Goal: Book appointment/travel/reservation

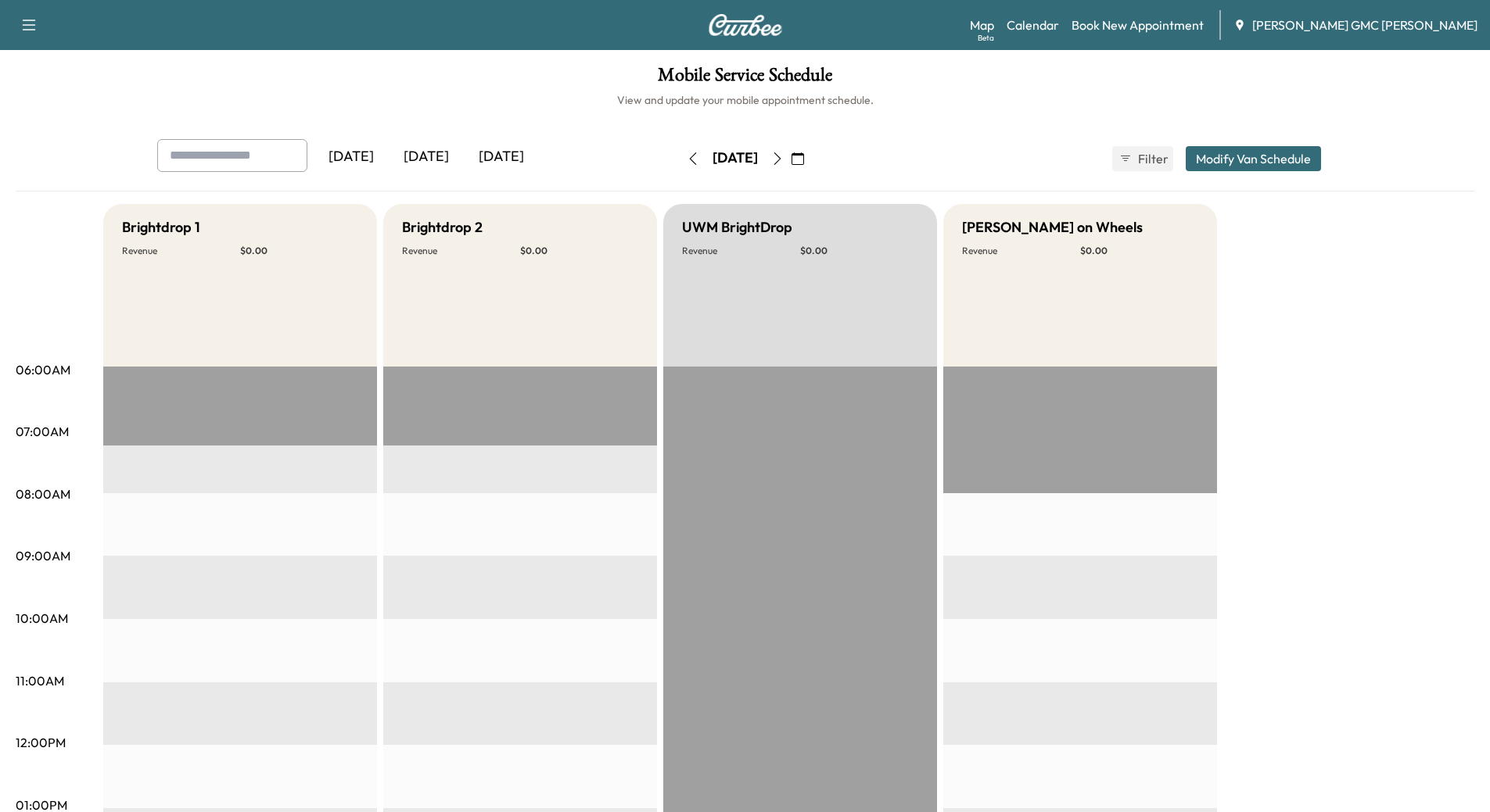
click at [431, 164] on div "[DATE]" at bounding box center [426, 157] width 75 height 36
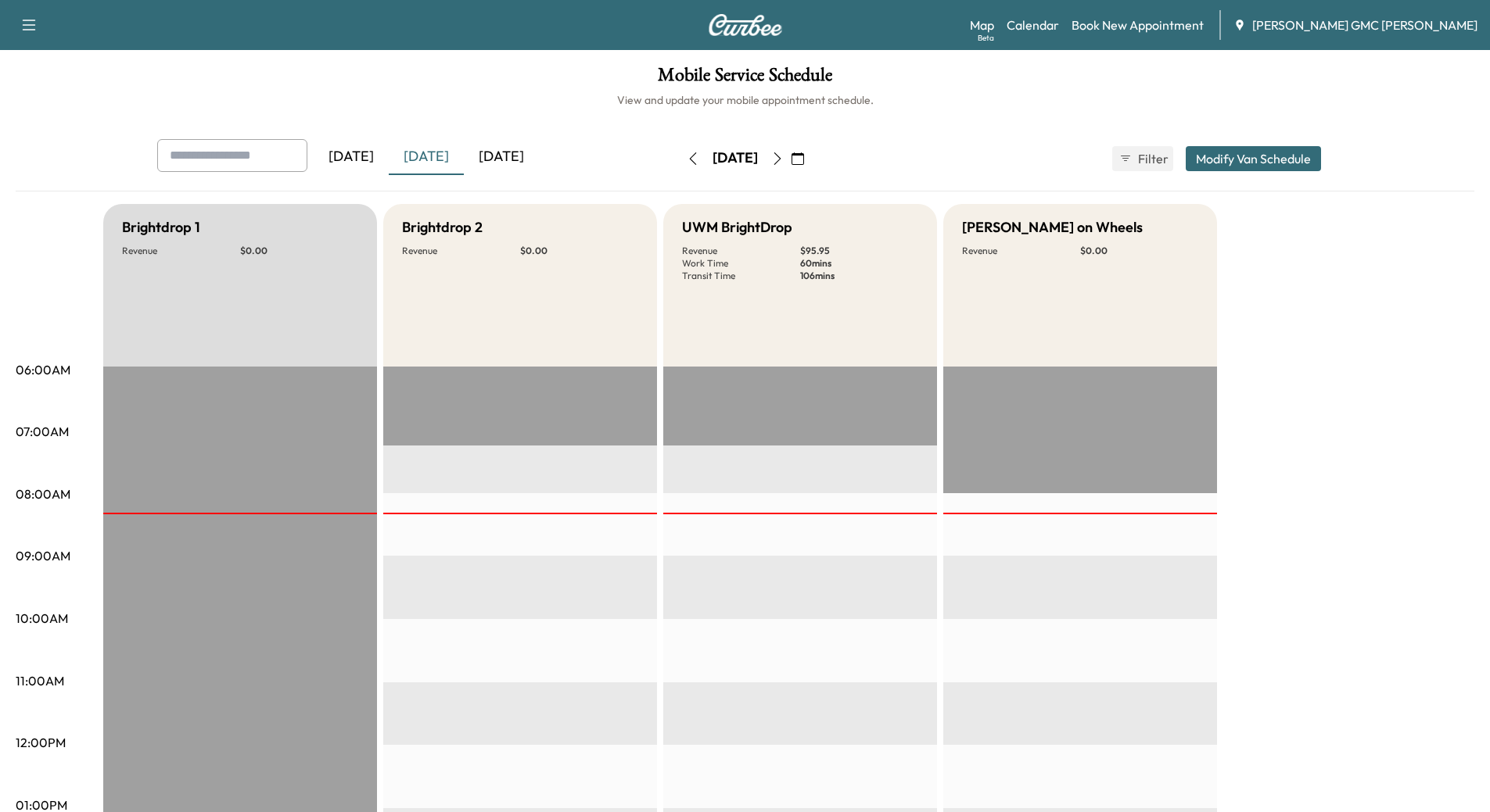
click at [520, 151] on div "[DATE]" at bounding box center [501, 157] width 75 height 36
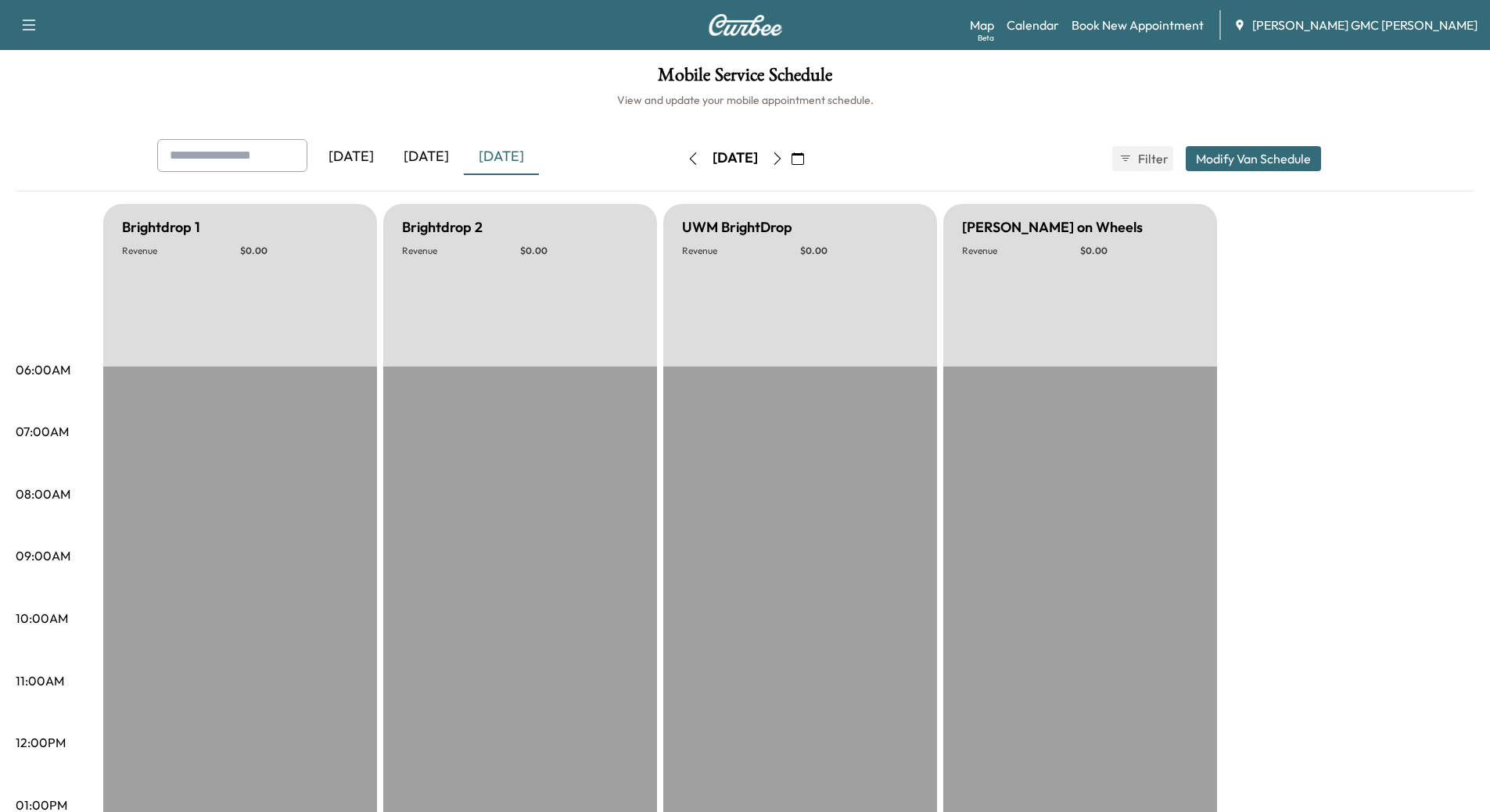
click at [784, 160] on icon "button" at bounding box center [777, 158] width 13 height 13
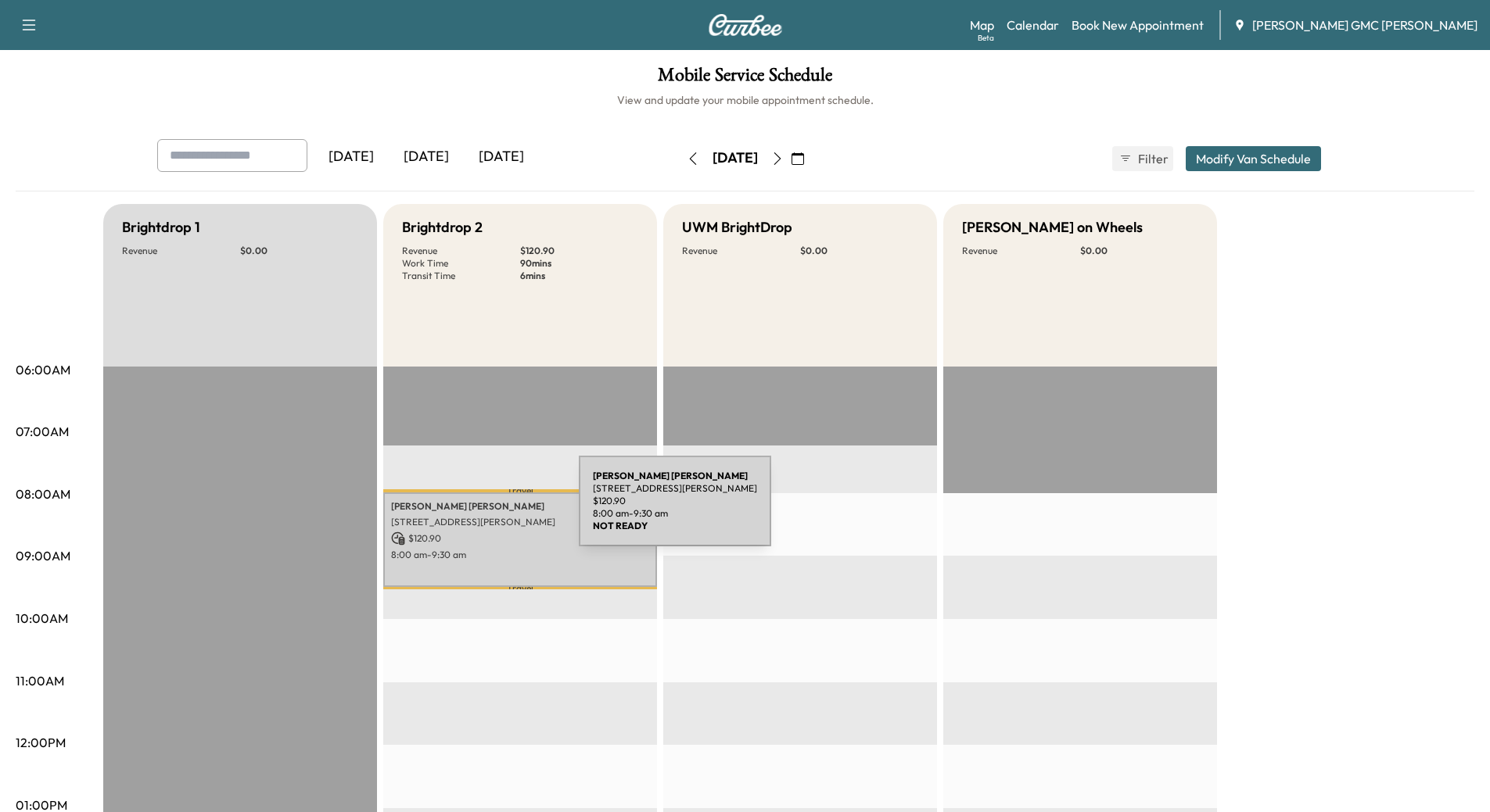
click at [461, 511] on p "[PERSON_NAME]" at bounding box center [520, 506] width 258 height 13
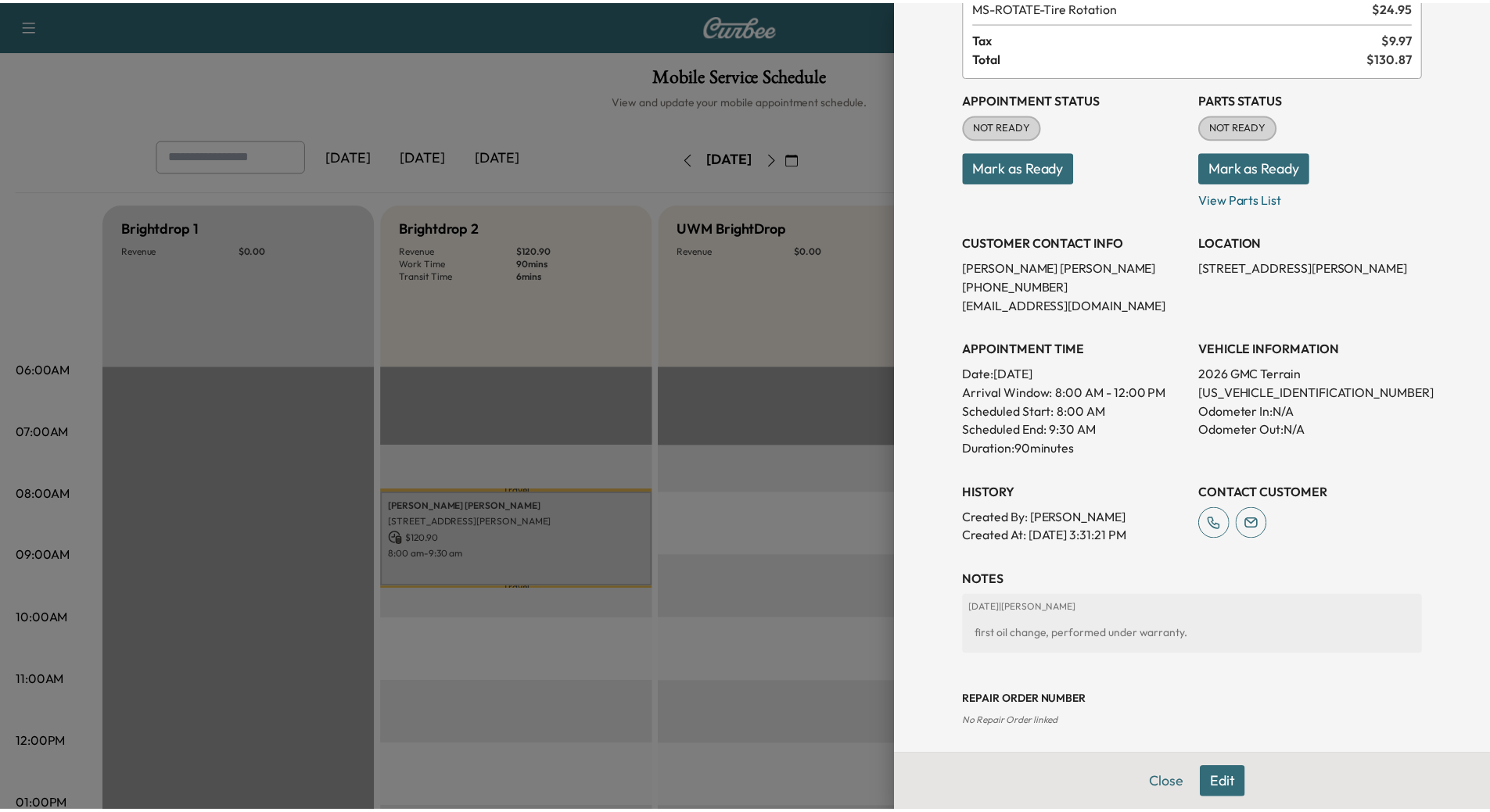
scroll to position [132, 0]
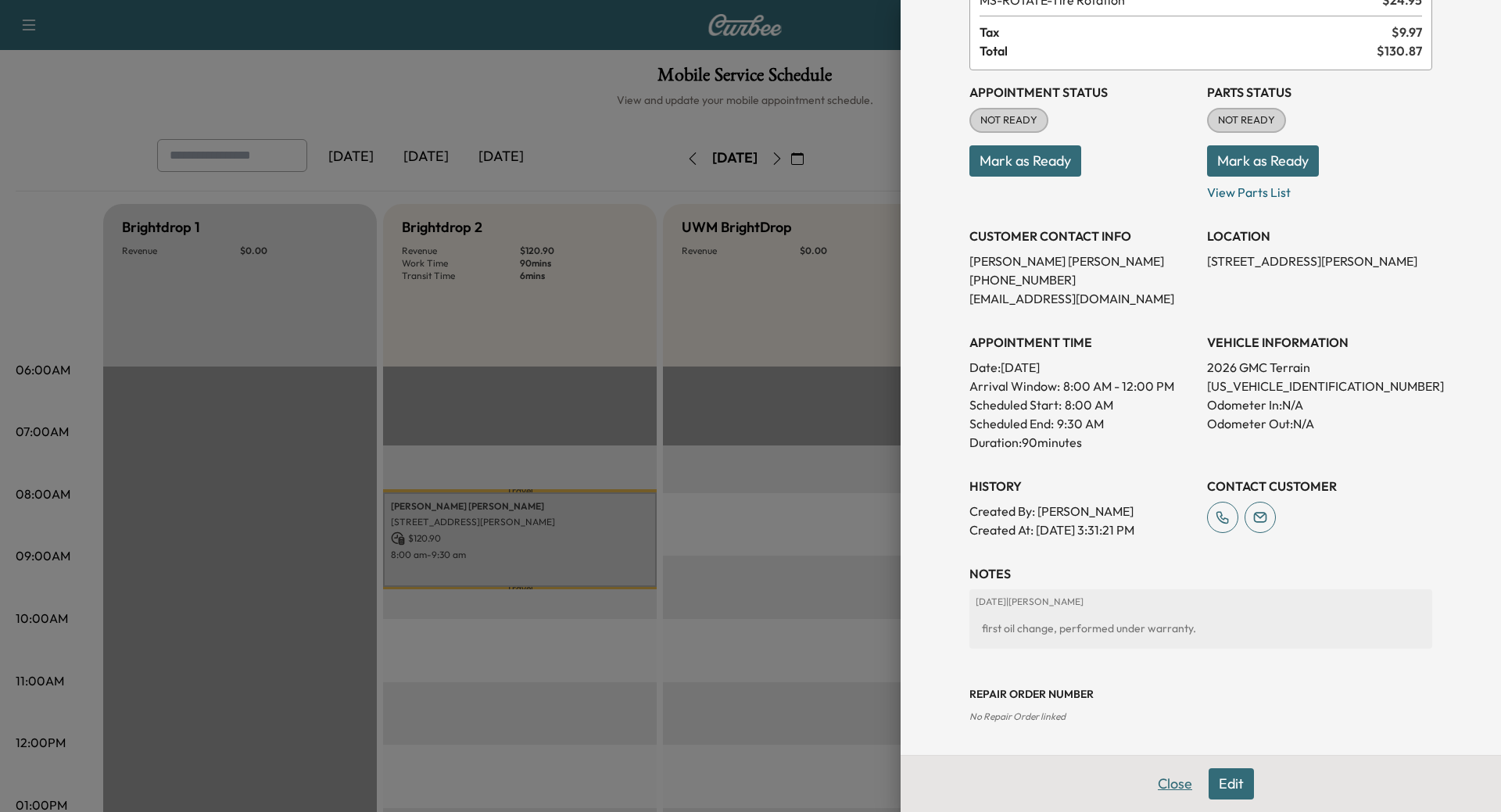
click at [1149, 784] on button "Close" at bounding box center [1175, 784] width 54 height 31
